Goal: Register for event/course

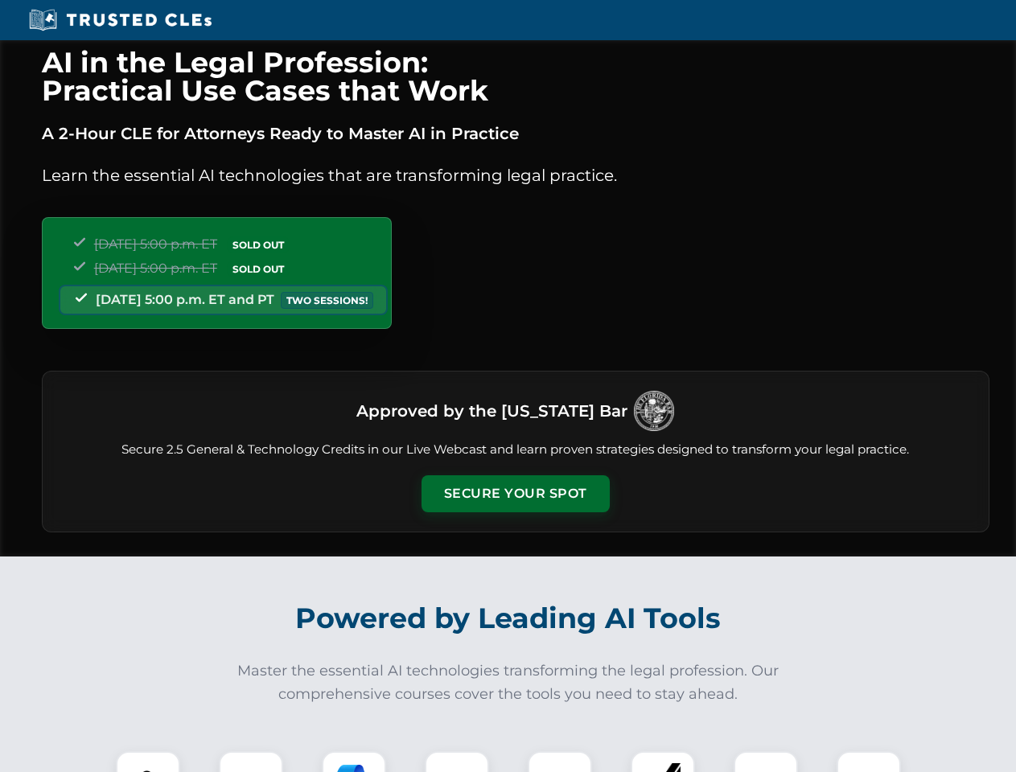
click at [515, 494] on button "Secure Your Spot" at bounding box center [516, 493] width 188 height 37
click at [148, 762] on img at bounding box center [148, 783] width 47 height 47
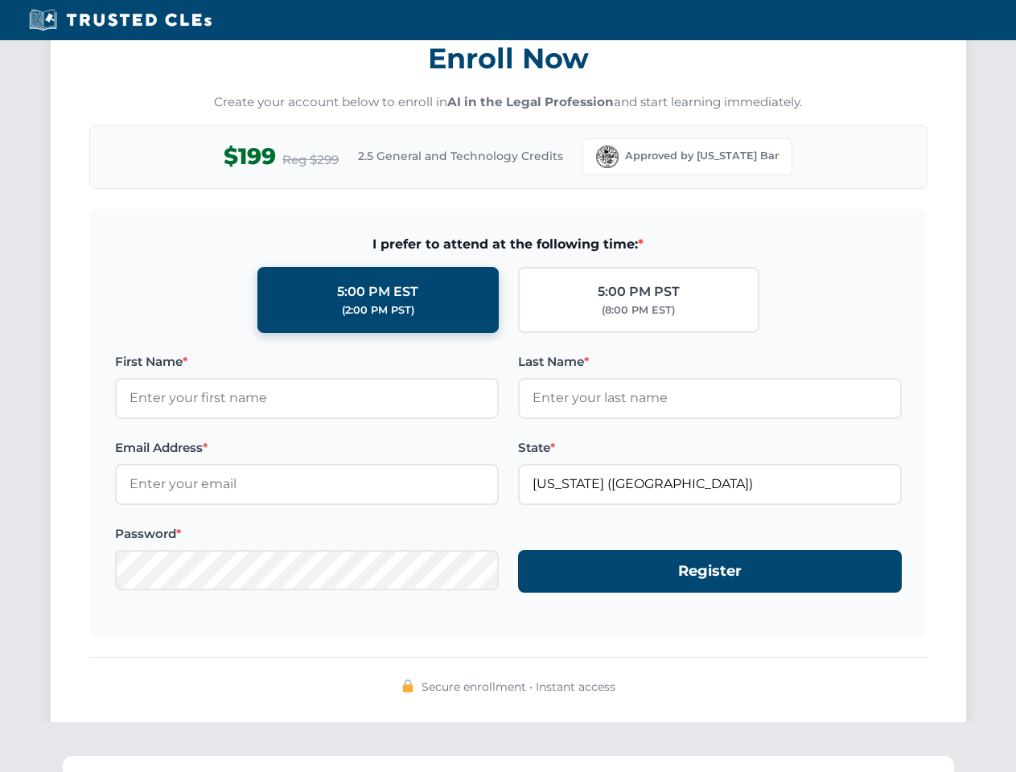
scroll to position [1579, 0]
